Goal: Purchase product/service

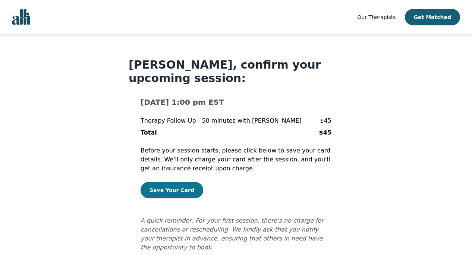
click at [179, 194] on button "Save Your Card" at bounding box center [172, 190] width 63 height 16
click at [172, 188] on button "Save Your Card" at bounding box center [172, 190] width 63 height 16
click at [375, 17] on span "Our Therapists" at bounding box center [376, 17] width 38 height 6
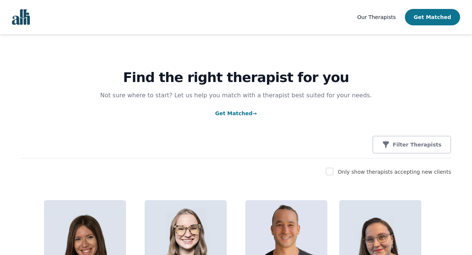
click at [439, 14] on button "Get Matched" at bounding box center [432, 17] width 55 height 16
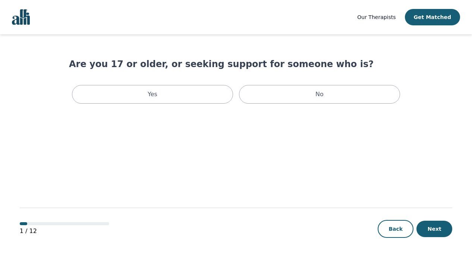
click at [19, 16] on img "Global" at bounding box center [21, 17] width 18 height 16
